Goal: Navigation & Orientation: Find specific page/section

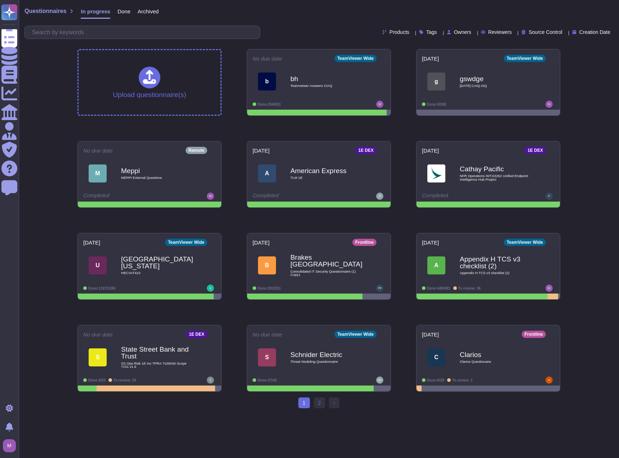
click at [158, 414] on html "Questionnaires Knowledge Base Documents Analytics CAIQ / SIG Admin Trust Center…" at bounding box center [309, 207] width 619 height 414
click at [33, 103] on div "Questionnaires In progress Done Archived Products Tags Owners Reviewers Source …" at bounding box center [319, 207] width 601 height 414
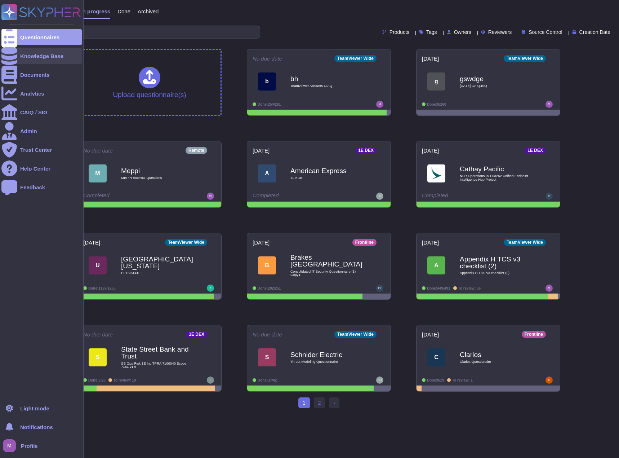
click at [39, 54] on div "Knowledge Base" at bounding box center [41, 55] width 43 height 5
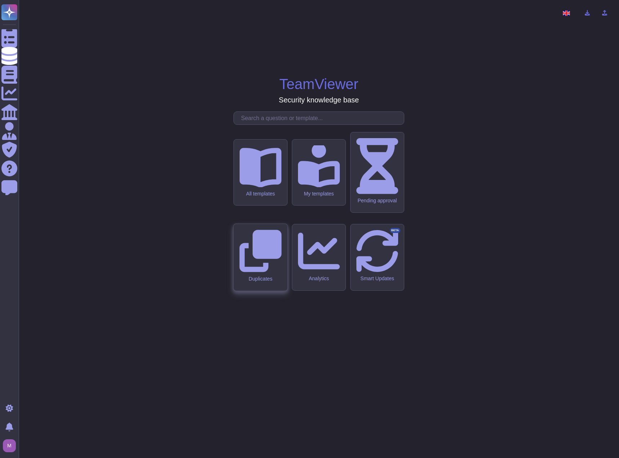
click at [256, 255] on icon at bounding box center [260, 251] width 42 height 42
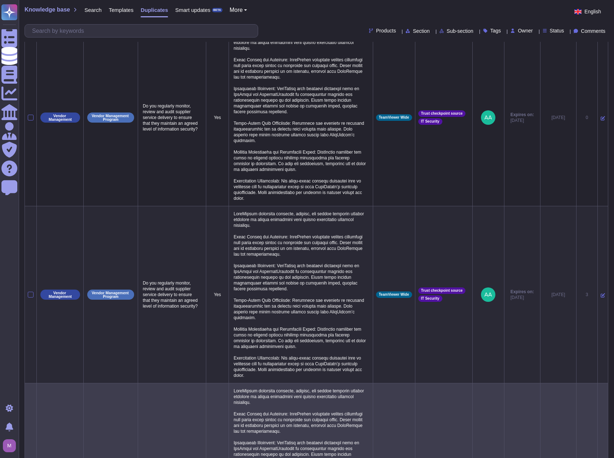
scroll to position [36, 0]
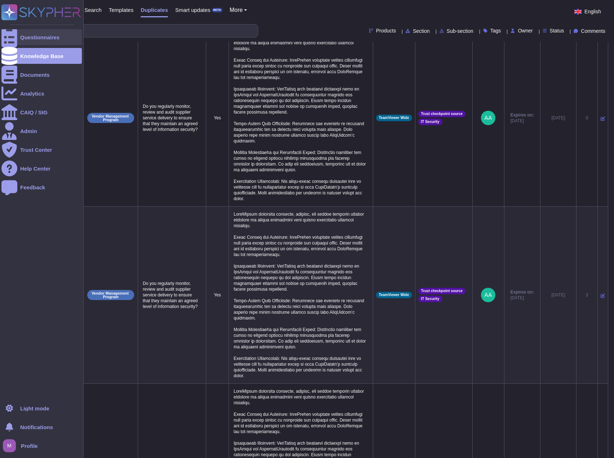
click at [36, 40] on div "Questionnaires" at bounding box center [41, 37] width 80 height 16
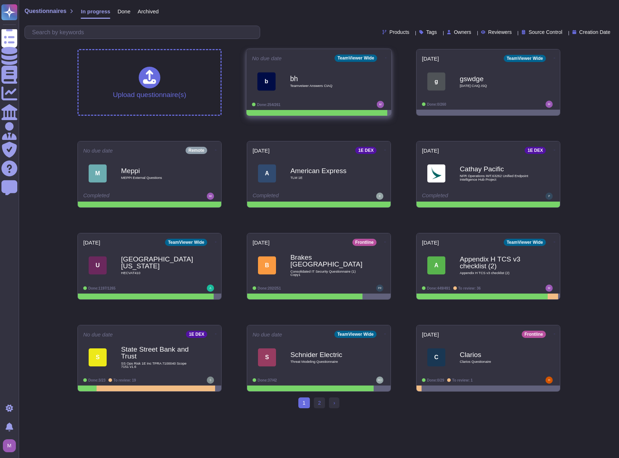
click at [385, 54] on span at bounding box center [386, 57] width 3 height 8
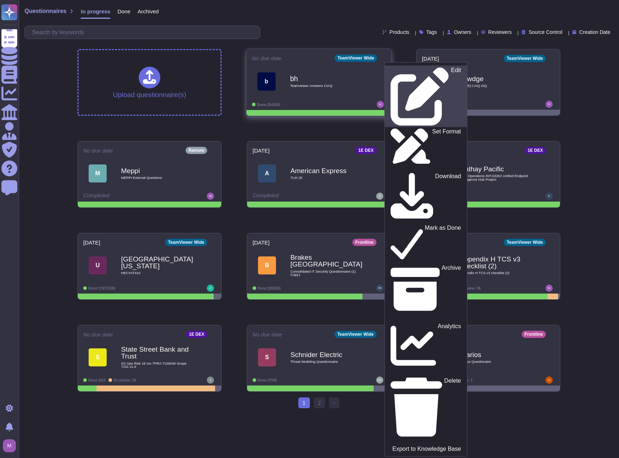
click at [391, 69] on icon at bounding box center [420, 96] width 59 height 59
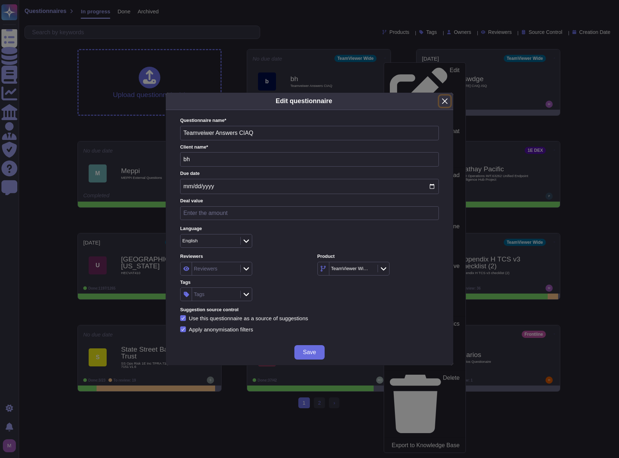
click at [444, 102] on button "Close" at bounding box center [444, 101] width 11 height 11
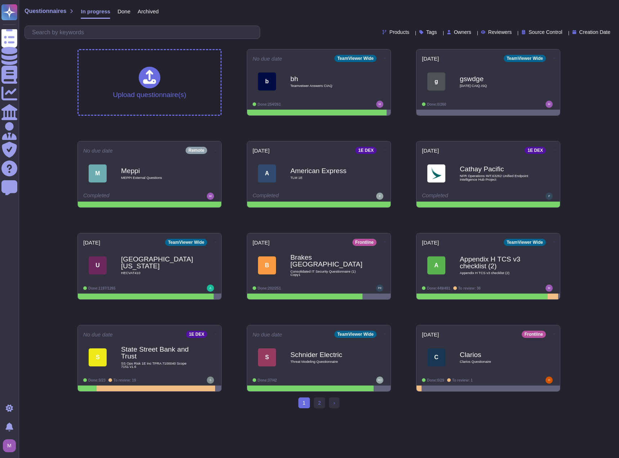
click at [292, 32] on div "Products Tags Owners Reviewers Source Control Creation Date" at bounding box center [319, 32] width 589 height 13
click at [289, 23] on div "Questionnaires In progress Done Archived Products Tags Owners Reviewers Source …" at bounding box center [319, 21] width 601 height 43
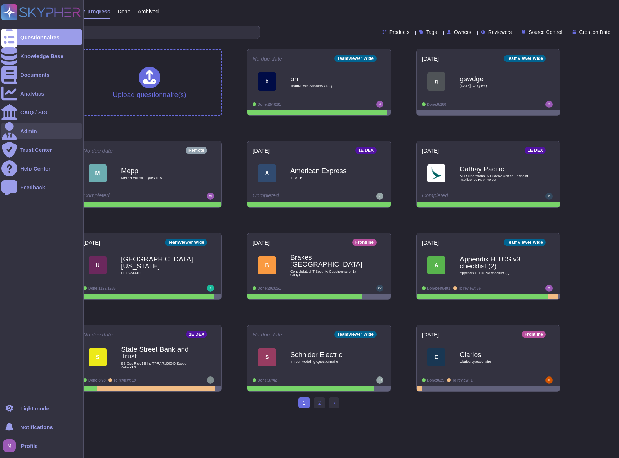
click at [41, 133] on div "Admin" at bounding box center [41, 131] width 80 height 16
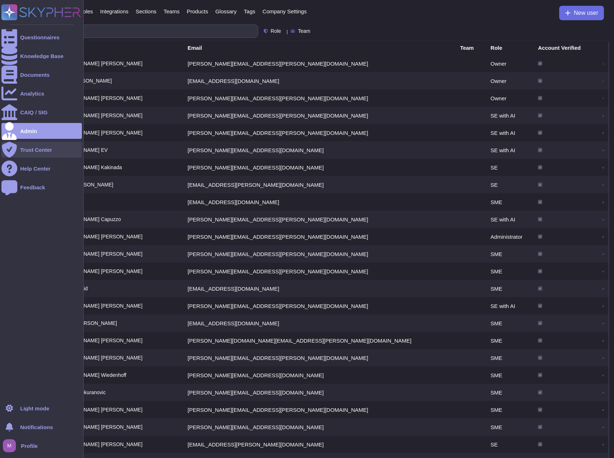
click at [36, 146] on div "Trust Center" at bounding box center [41, 150] width 80 height 16
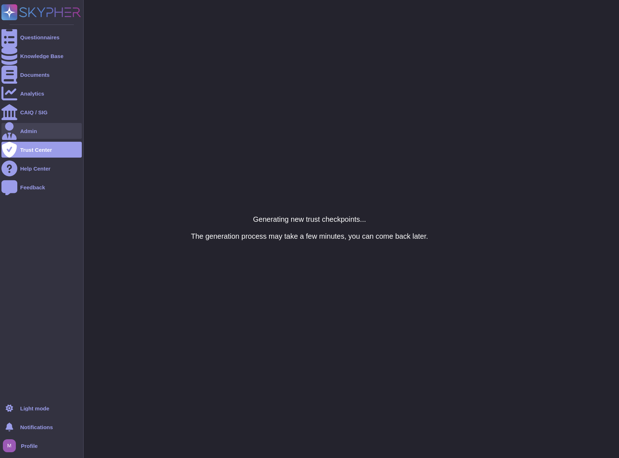
click at [35, 129] on div "Admin" at bounding box center [28, 130] width 17 height 5
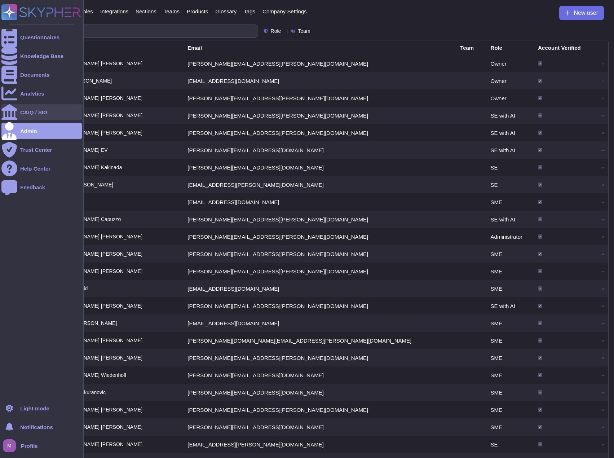
click at [35, 110] on div "CAIQ / SIG" at bounding box center [33, 112] width 27 height 5
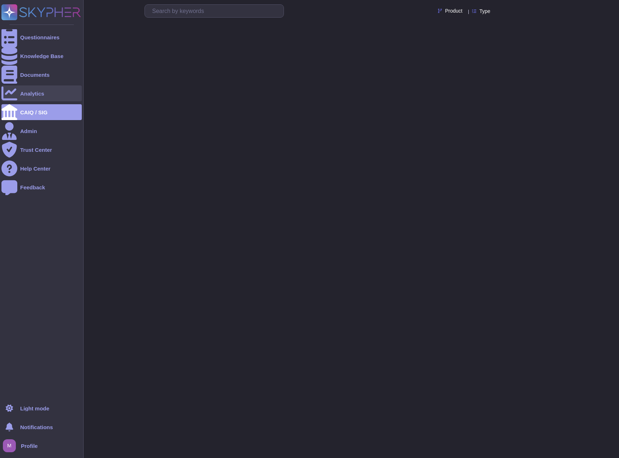
click at [36, 93] on div "Analytics" at bounding box center [32, 93] width 24 height 5
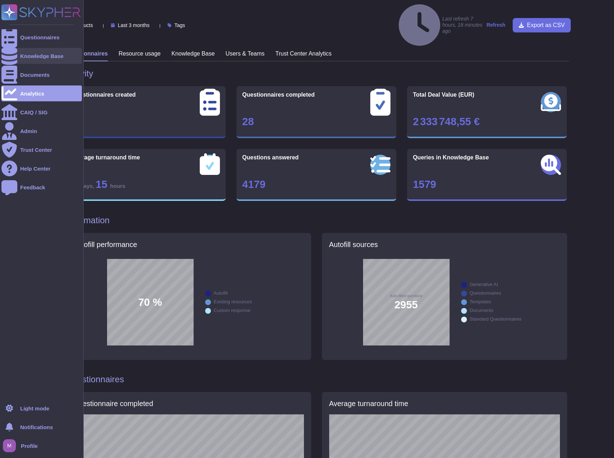
click at [24, 58] on div "Knowledge Base" at bounding box center [41, 55] width 43 height 5
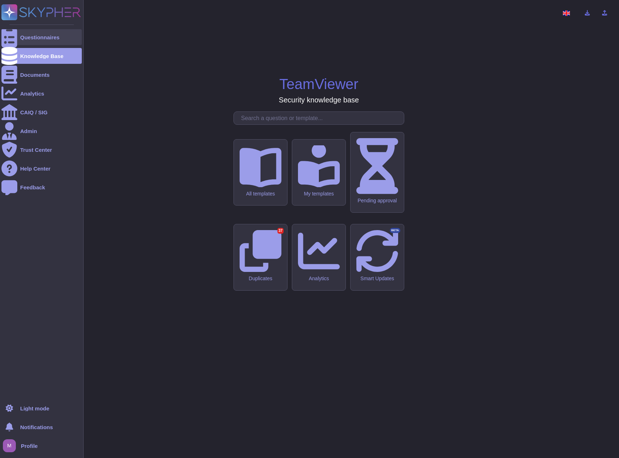
click at [16, 34] on div at bounding box center [9, 37] width 16 height 16
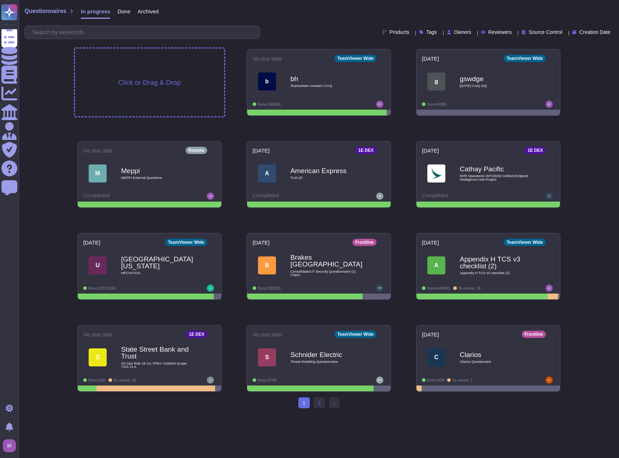
click at [143, 87] on div "Click or Drag & Drop" at bounding box center [149, 83] width 149 height 68
click at [140, 80] on span "Click or Drag & Drop" at bounding box center [149, 82] width 62 height 7
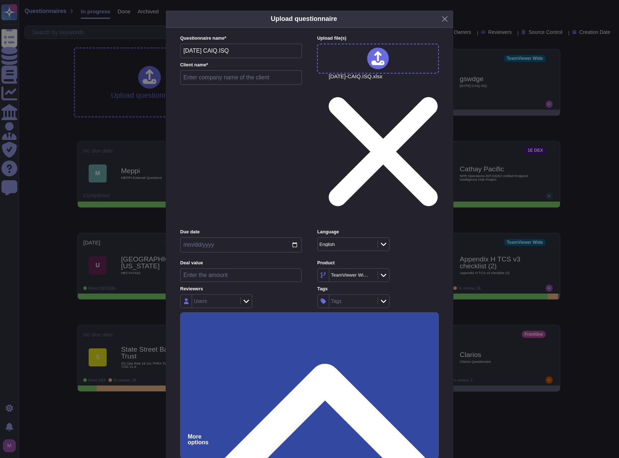
click at [217, 294] on div "Users" at bounding box center [215, 300] width 46 height 13
click at [258, 294] on div "Users" at bounding box center [240, 301] width 121 height 14
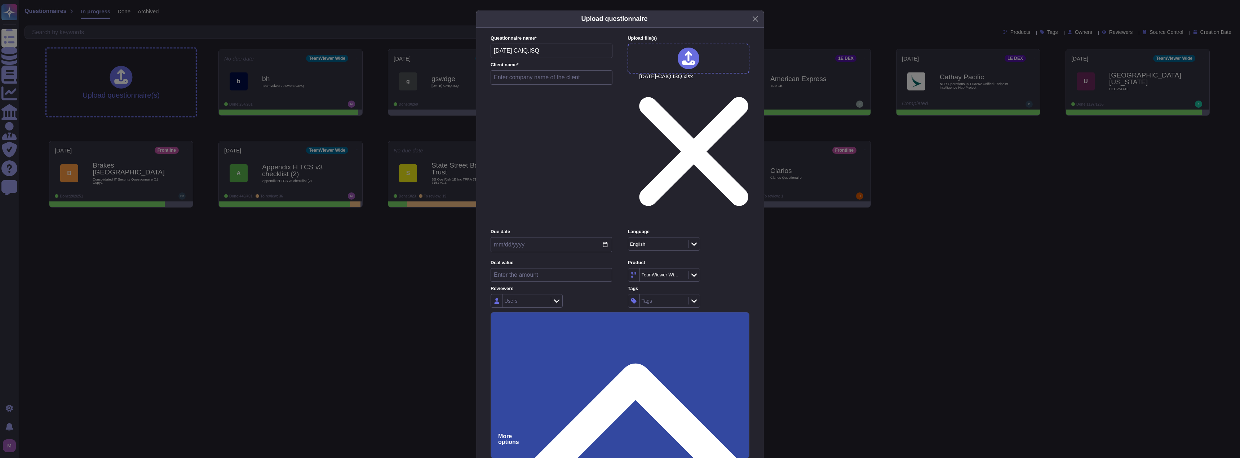
click at [507, 85] on input "text" at bounding box center [552, 77] width 122 height 14
type input "yyyy"
click at [511, 298] on div "Users" at bounding box center [510, 300] width 13 height 5
click at [573, 294] on div "Users" at bounding box center [551, 301] width 121 height 14
click at [9, 55] on div "Upload questionnaire Questionnaire name * Friday CAIQ.ISQ Client name * yyyy Up…" at bounding box center [620, 229] width 1240 height 458
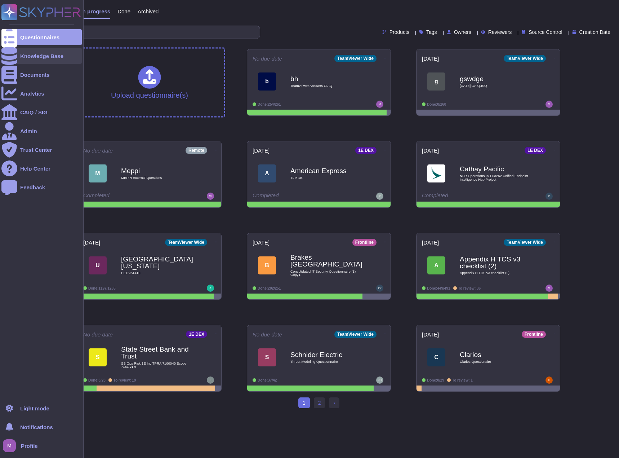
click at [3, 55] on div at bounding box center [9, 56] width 16 height 16
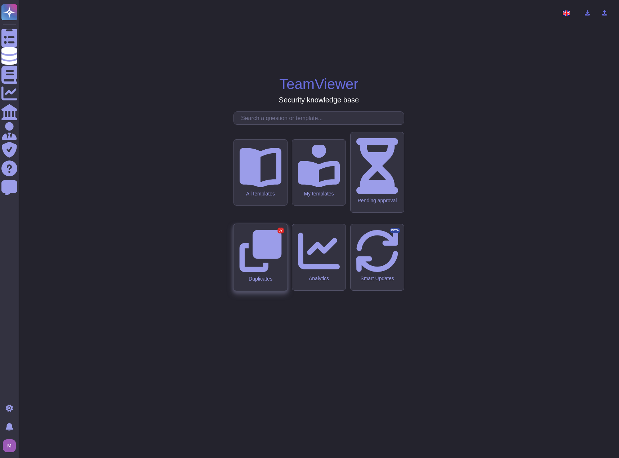
click at [261, 257] on icon at bounding box center [260, 251] width 42 height 42
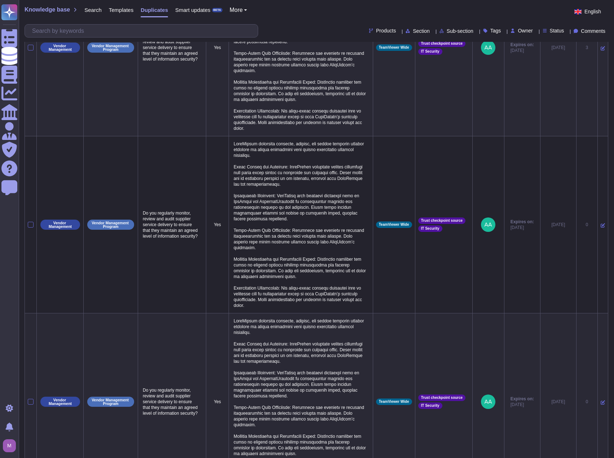
scroll to position [690, 0]
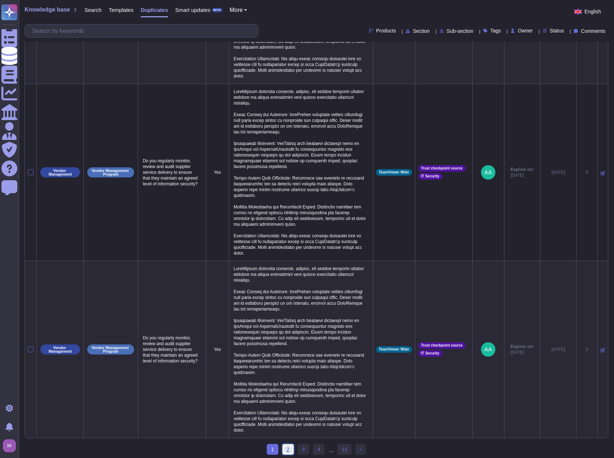
click at [292, 446] on link "2" at bounding box center [288, 449] width 12 height 11
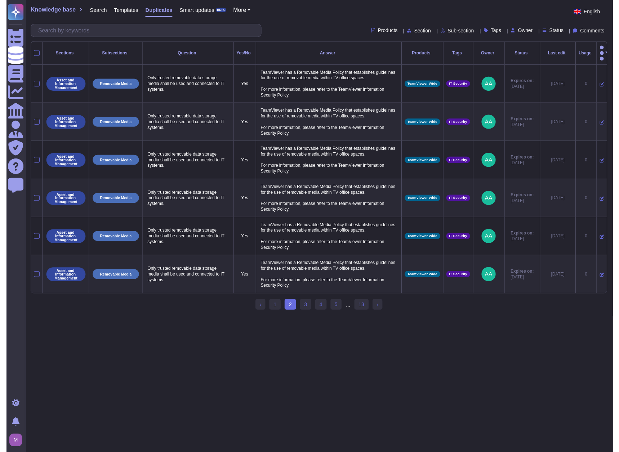
scroll to position [0, 0]
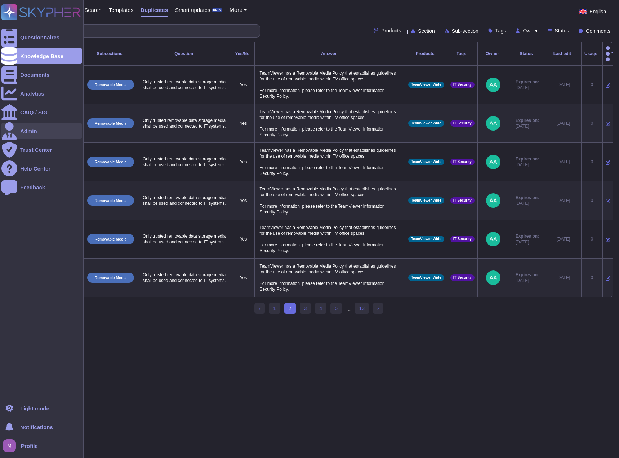
click at [44, 130] on div "Admin" at bounding box center [41, 131] width 80 height 16
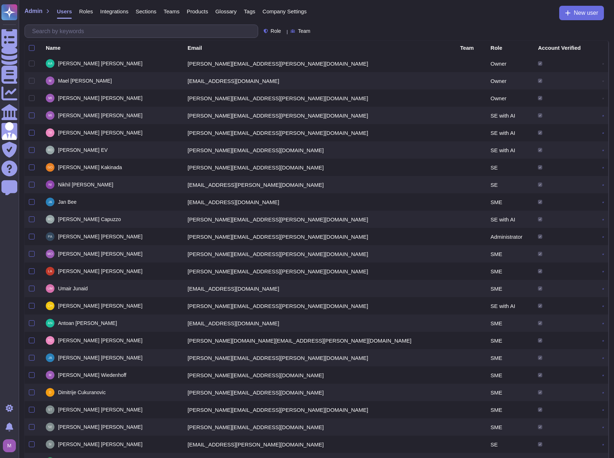
click at [175, 13] on span "Teams" at bounding box center [172, 11] width 16 height 5
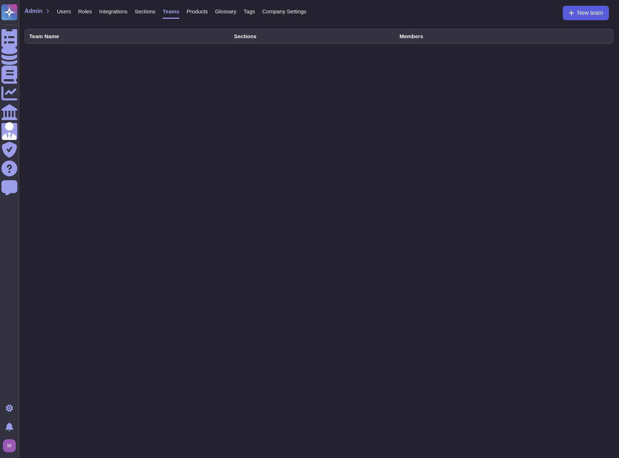
click at [588, 17] on button "New team" at bounding box center [586, 13] width 46 height 14
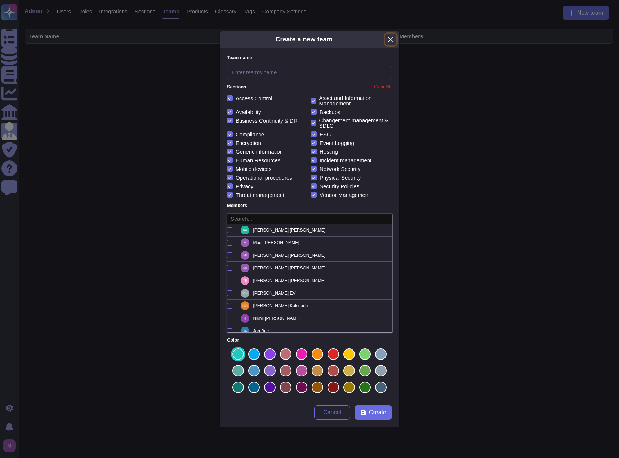
click at [393, 39] on button "Close" at bounding box center [390, 39] width 11 height 11
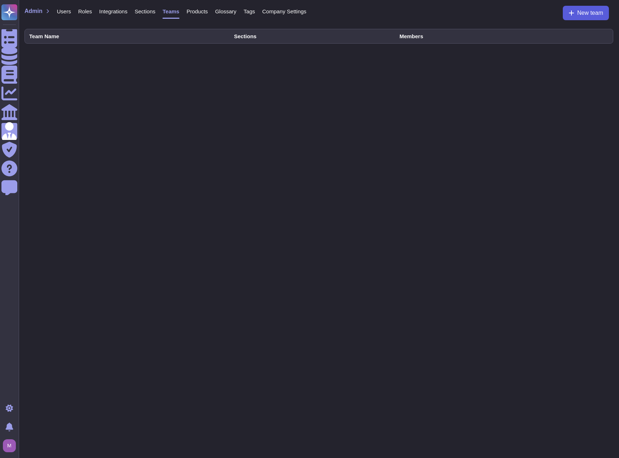
click at [581, 8] on button "New team" at bounding box center [586, 13] width 46 height 14
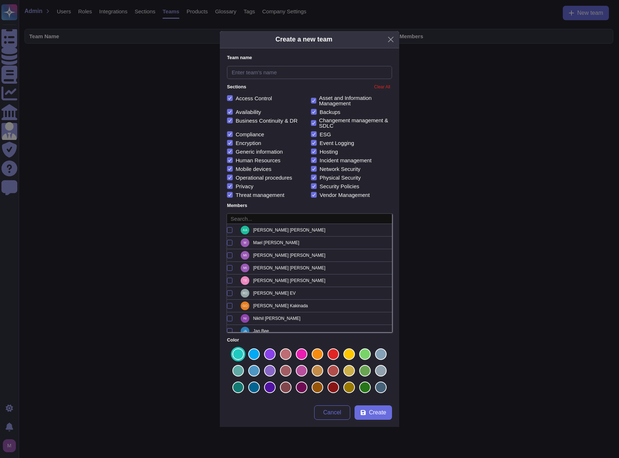
click at [378, 86] on span "Clear All" at bounding box center [382, 87] width 16 height 5
click at [390, 39] on button "Close" at bounding box center [390, 39] width 11 height 11
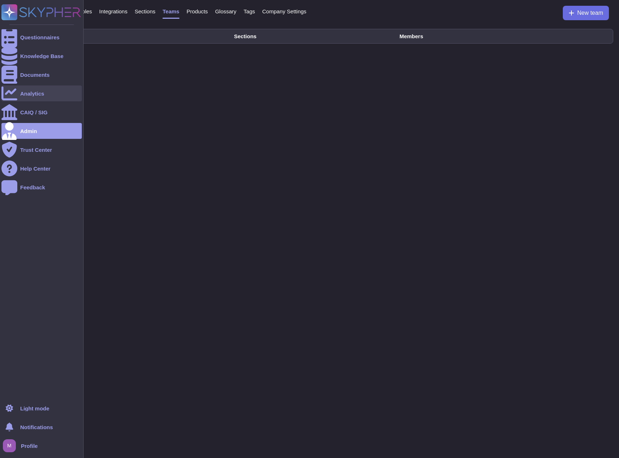
click at [35, 93] on div "Analytics" at bounding box center [32, 93] width 24 height 5
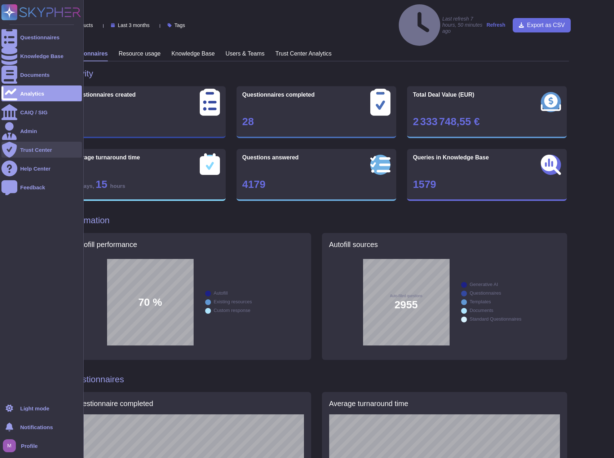
click at [45, 151] on div "Trust Center" at bounding box center [36, 149] width 32 height 5
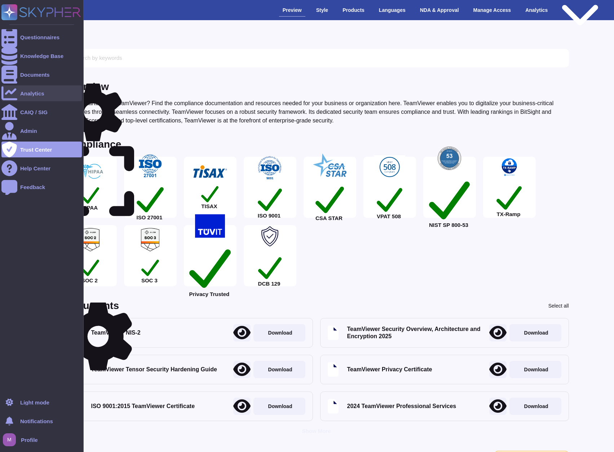
click at [39, 88] on div "Analytics" at bounding box center [41, 93] width 80 height 16
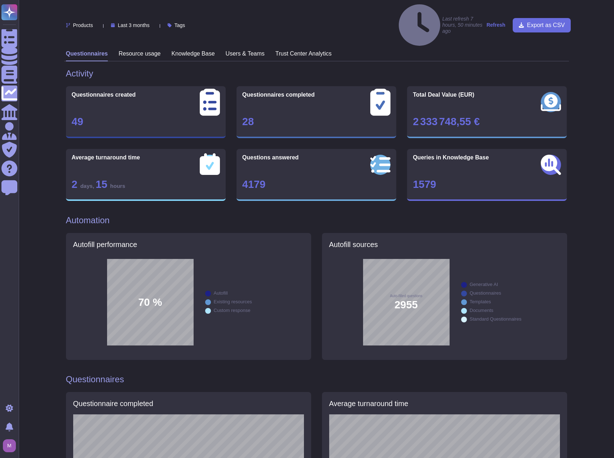
click at [292, 50] on h3 "Trust Center Analytics" at bounding box center [303, 53] width 56 height 7
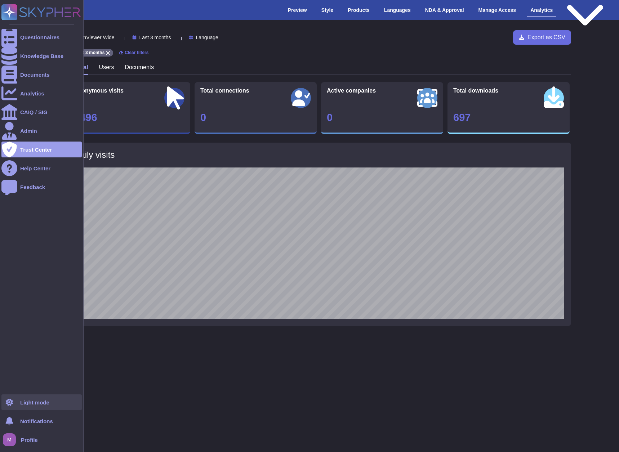
click at [15, 407] on div at bounding box center [9, 403] width 16 height 16
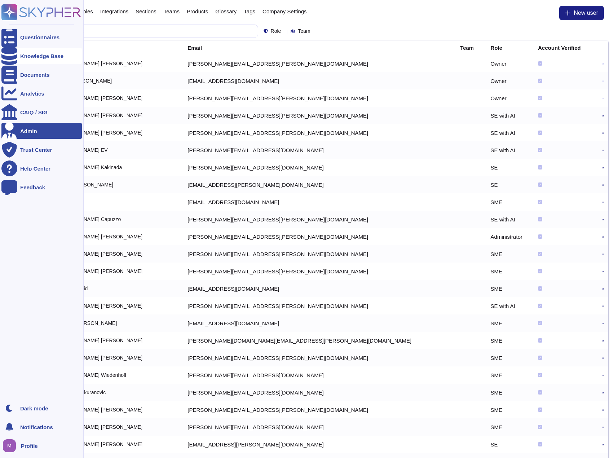
click at [27, 59] on div "Knowledge Base" at bounding box center [41, 56] width 80 height 16
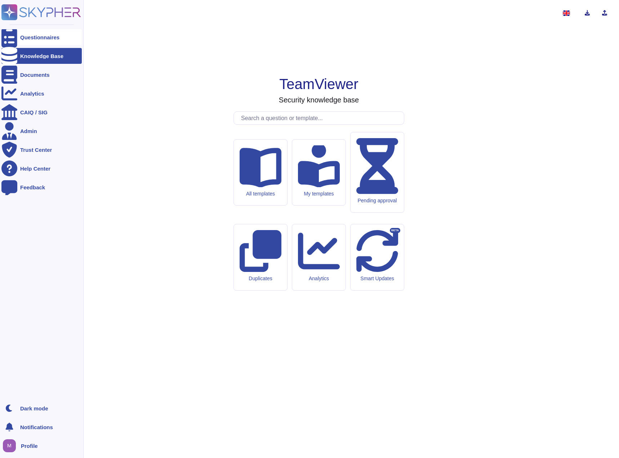
click at [31, 37] on div "Questionnaires" at bounding box center [39, 37] width 39 height 5
